Goal: Check status: Check status

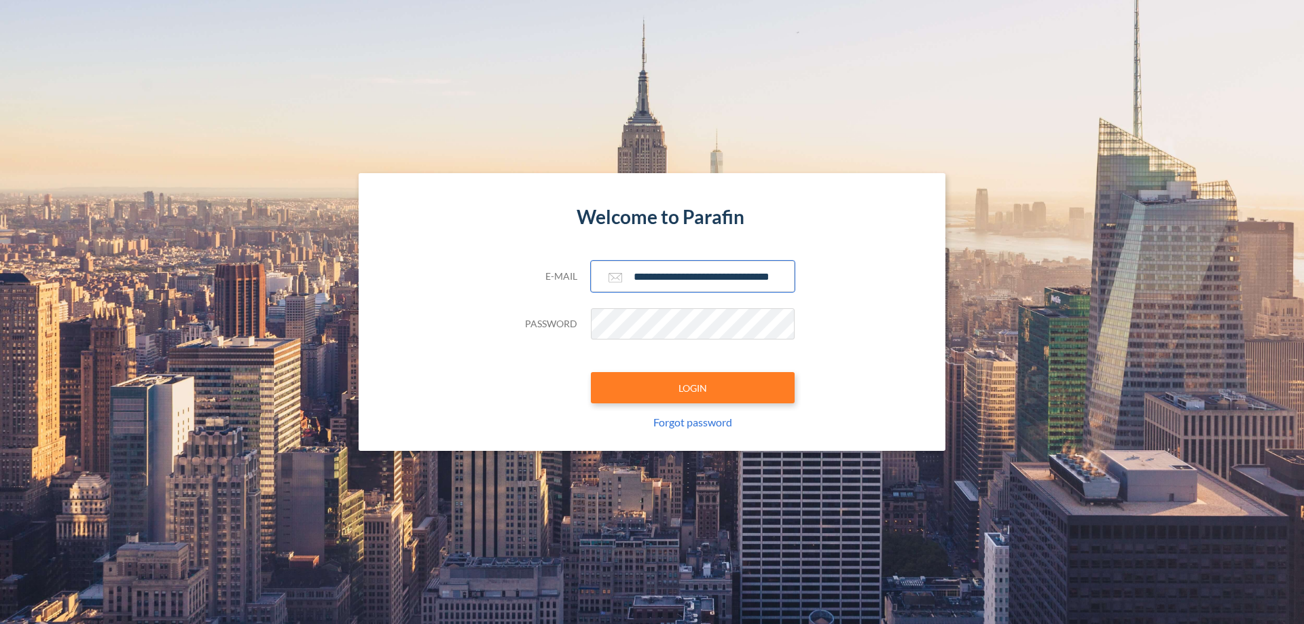
type input "**********"
click at [693, 388] on button "LOGIN" at bounding box center [693, 387] width 204 height 31
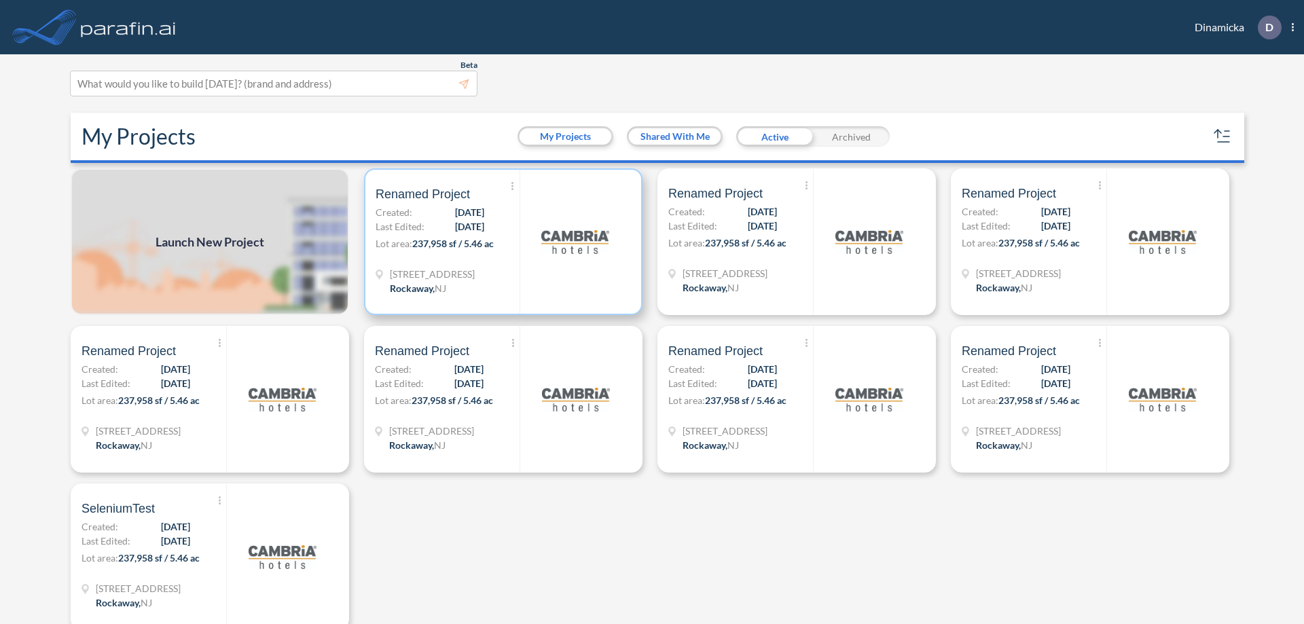
scroll to position [3, 0]
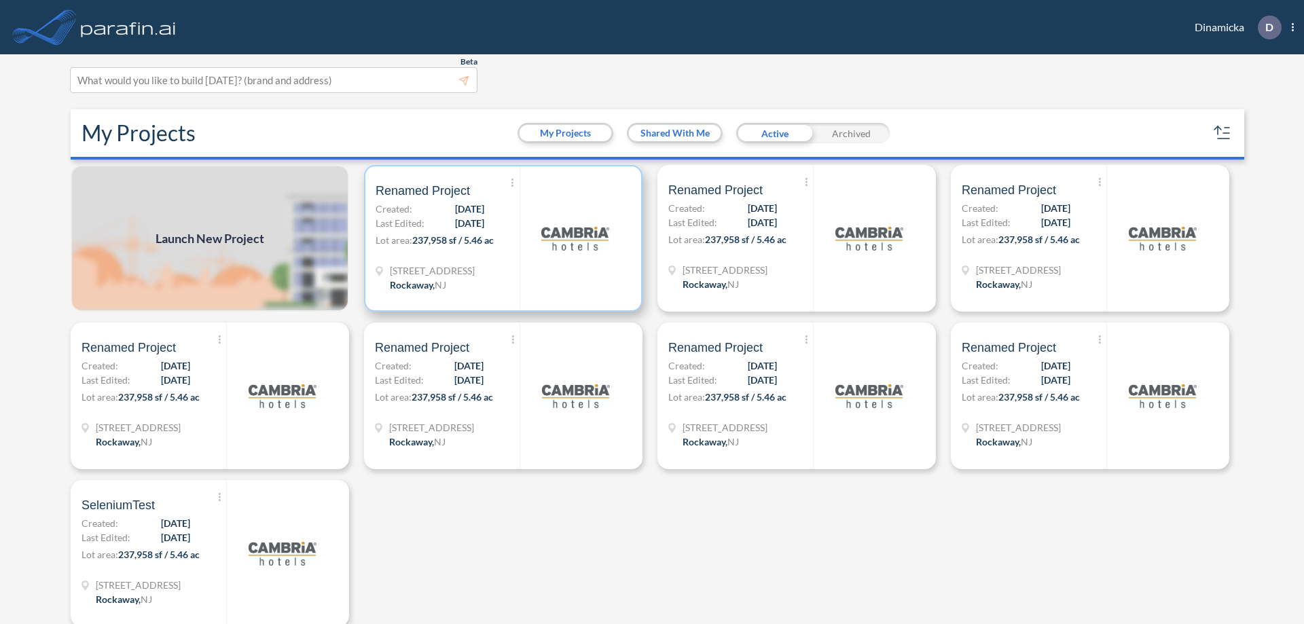
click at [501, 238] on p "Lot area: 237,958 sf / 5.46 ac" at bounding box center [448, 243] width 144 height 20
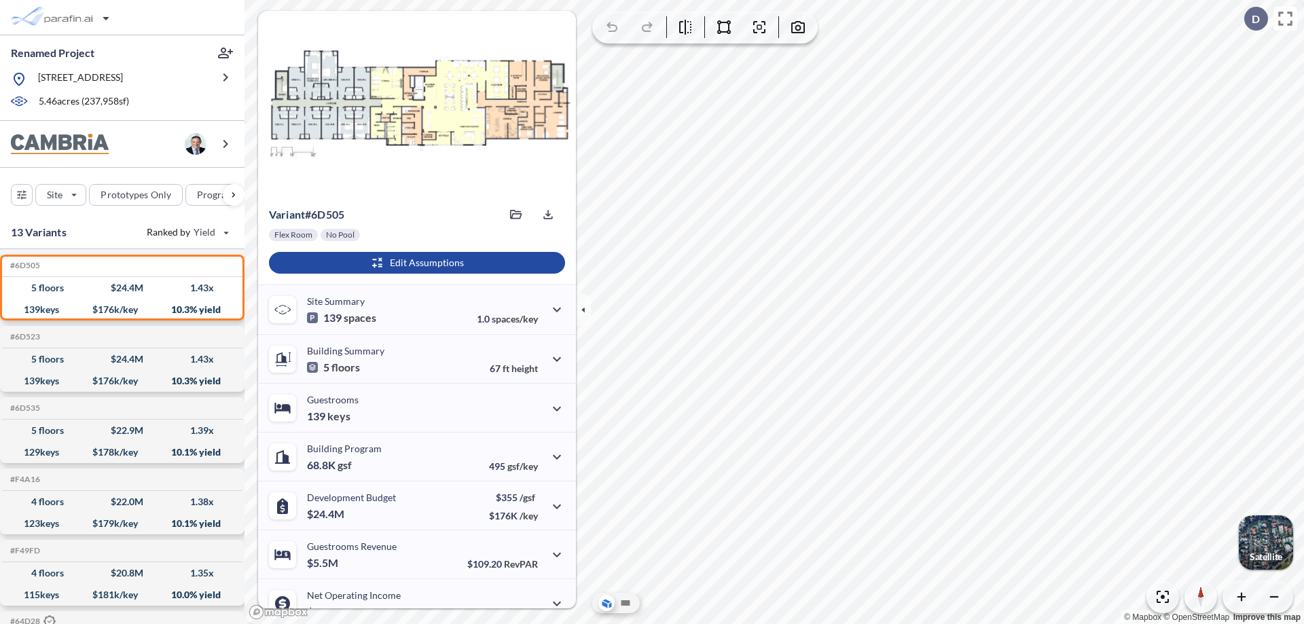
scroll to position [69, 0]
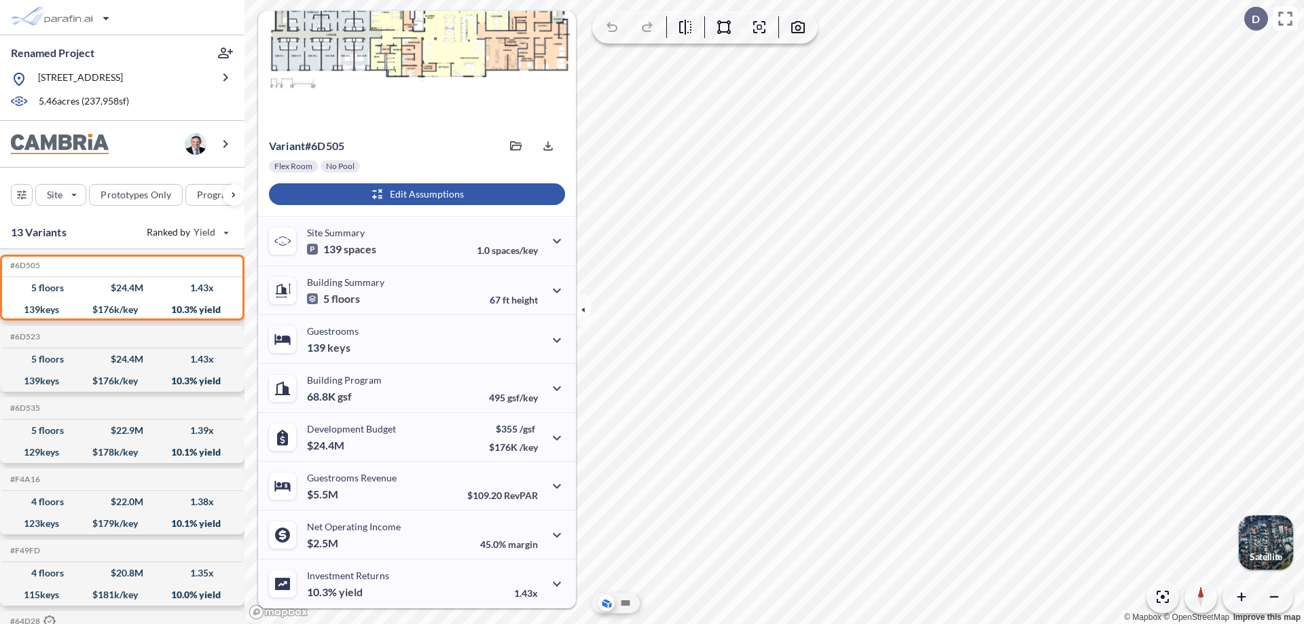
click at [415, 194] on div "button" at bounding box center [417, 194] width 296 height 22
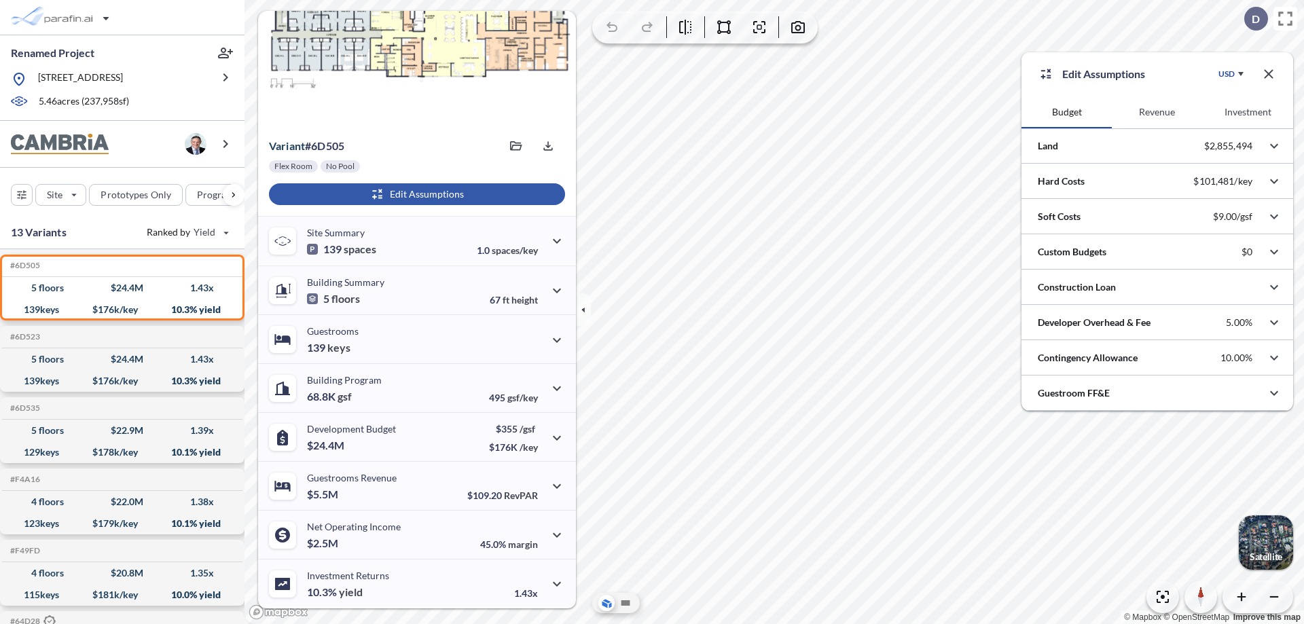
click at [1157, 112] on button "Revenue" at bounding box center [1157, 112] width 90 height 33
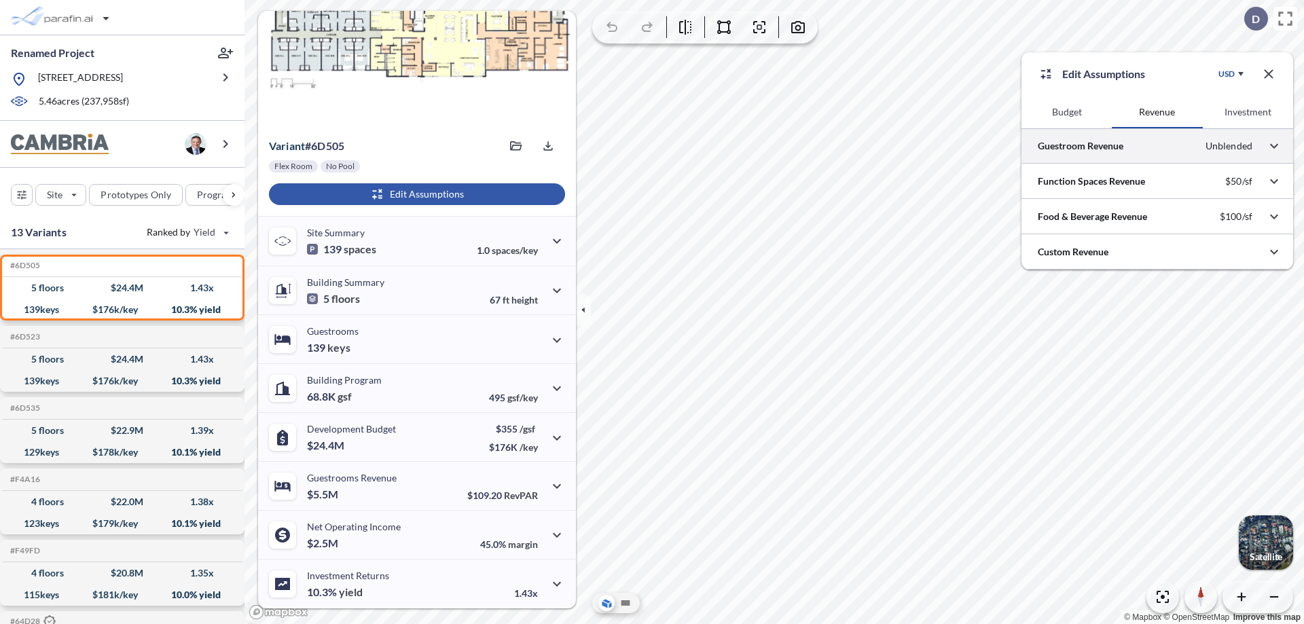
click at [1157, 146] on div at bounding box center [1158, 145] width 272 height 35
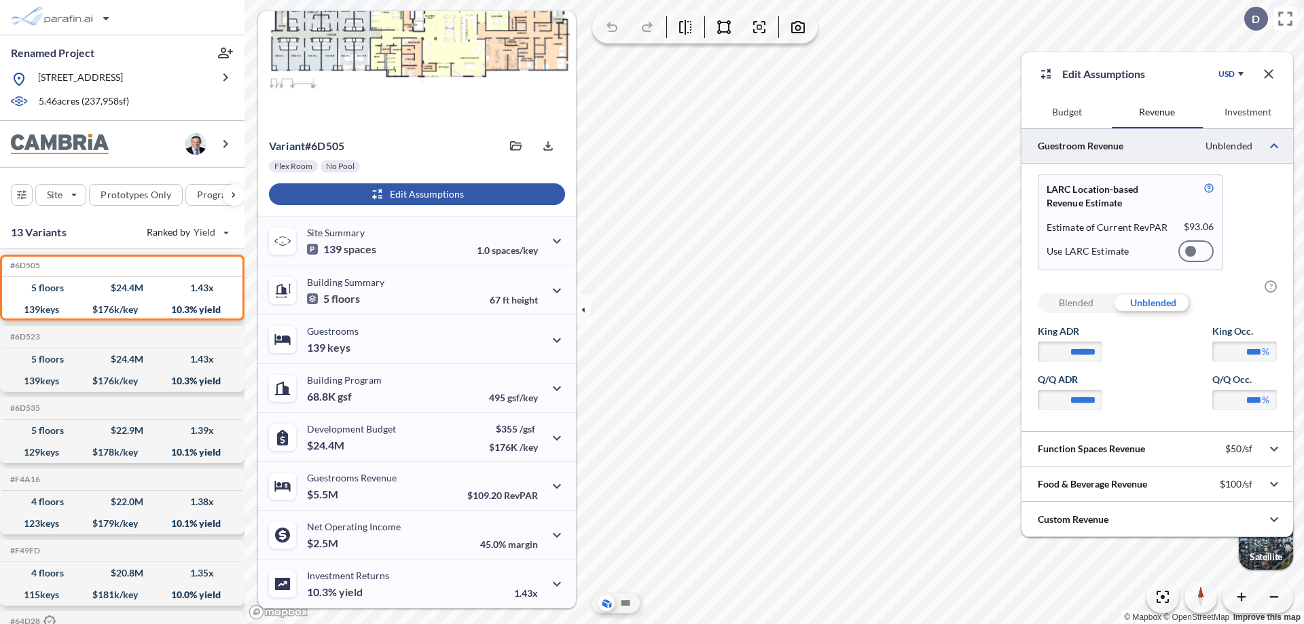
click at [1196, 251] on div at bounding box center [1196, 251] width 35 height 22
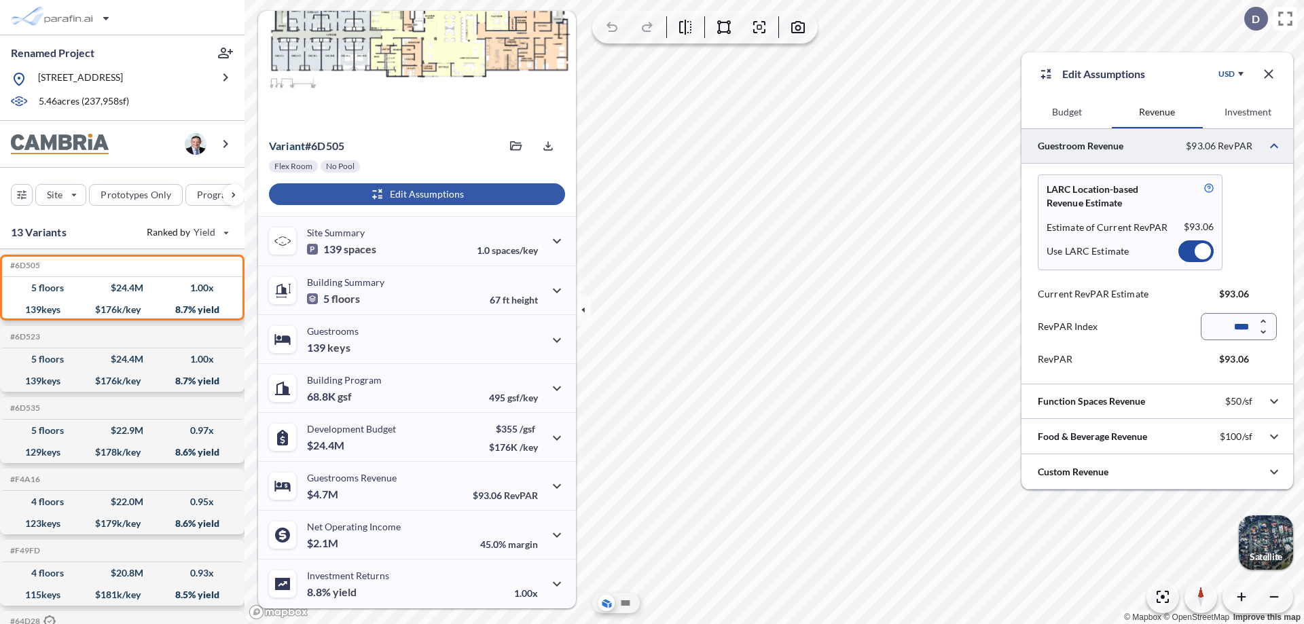
scroll to position [60, 0]
